Goal: Information Seeking & Learning: Learn about a topic

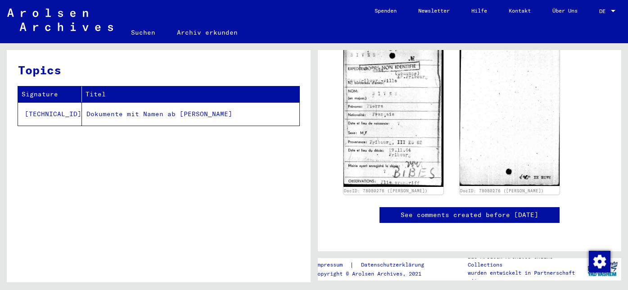
scroll to position [167, 0]
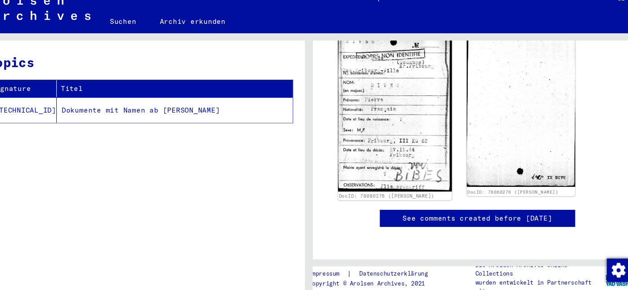
click at [401, 121] on img at bounding box center [393, 112] width 105 height 153
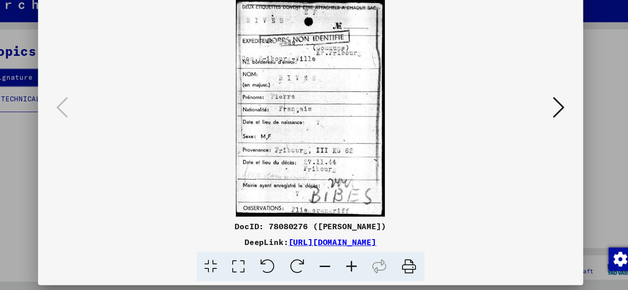
click at [545, 127] on icon at bounding box center [543, 122] width 11 height 22
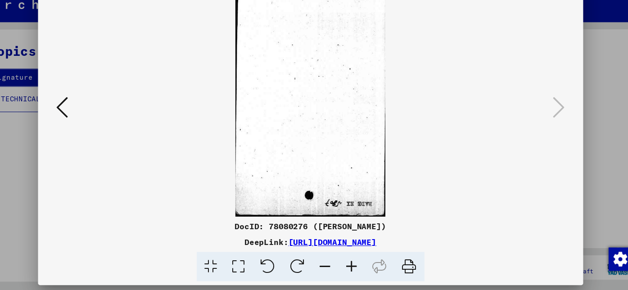
click at [84, 122] on icon at bounding box center [85, 122] width 11 height 22
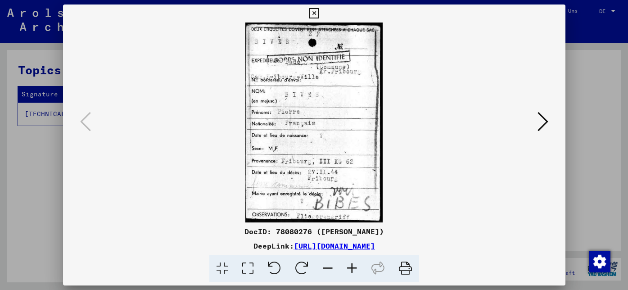
click at [319, 14] on icon at bounding box center [314, 13] width 10 height 11
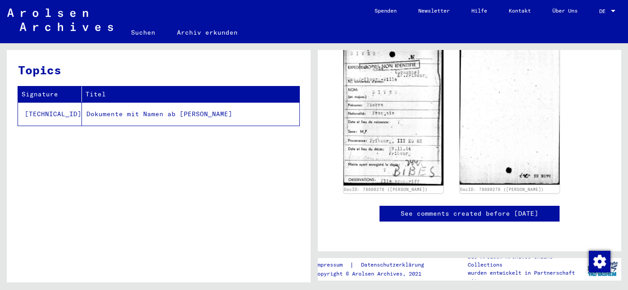
scroll to position [0, 0]
